Goal: Find specific page/section: Find specific page/section

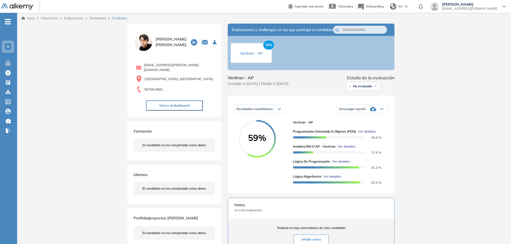
click at [146, 40] on img at bounding box center [144, 42] width 20 height 20
click at [268, 48] on span "59%" at bounding box center [268, 45] width 11 height 10
click at [235, 63] on div "59% Veritran - AP" at bounding box center [251, 52] width 43 height 21
click at [370, 134] on span "Ver detalles" at bounding box center [367, 131] width 18 height 5
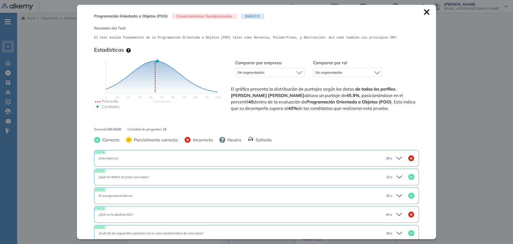
click at [424, 12] on icon at bounding box center [427, 12] width 6 height 6
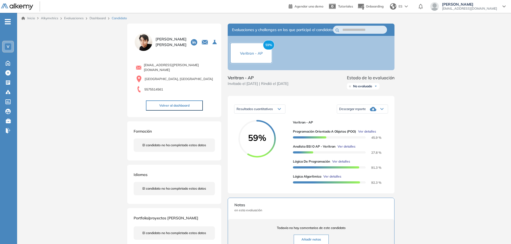
click at [457, 126] on div "Inicio Alkymetrics Evaluaciones Dashboard Candidato Duración : 00:00:00 Cantida…" at bounding box center [264, 187] width 494 height 348
